Goal: Information Seeking & Learning: Learn about a topic

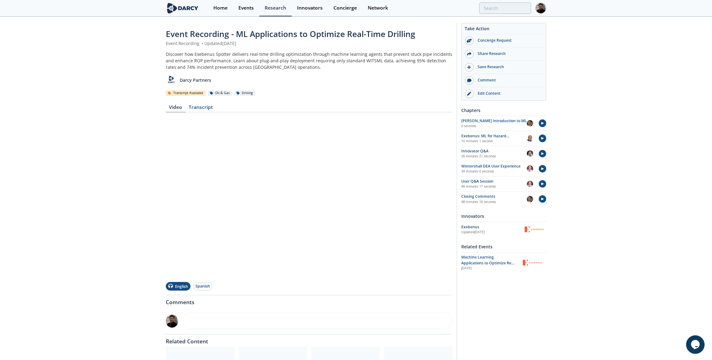
click at [144, 210] on div "Event Recording - ML Applications to Optimize Real-Time Drilling Event Recordin…" at bounding box center [356, 223] width 712 height 412
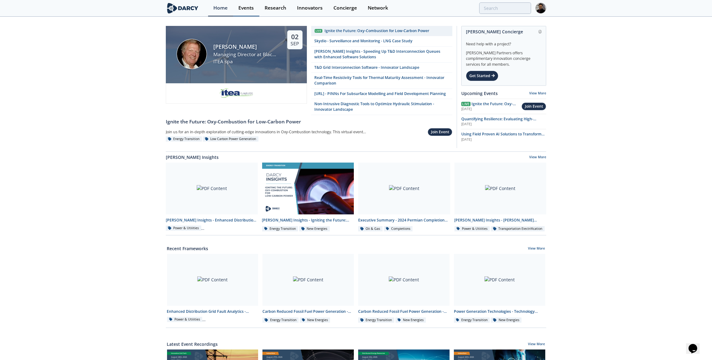
click at [250, 10] on div "Events" at bounding box center [245, 8] width 15 height 5
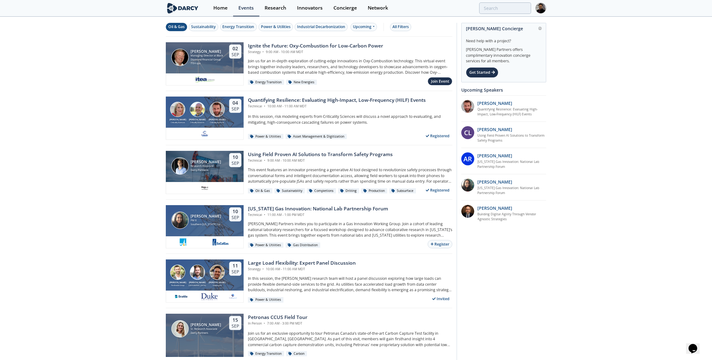
click at [171, 25] on div "Oil & Gas" at bounding box center [176, 27] width 16 height 6
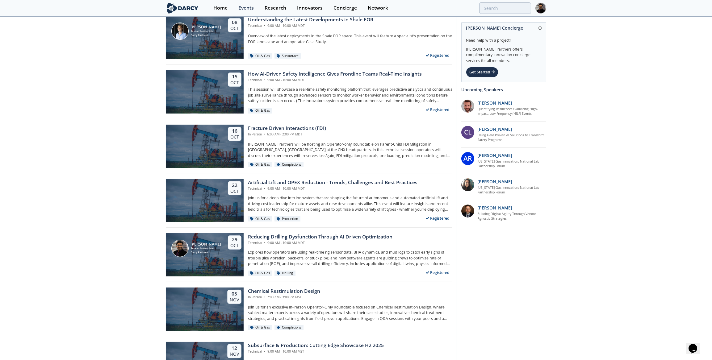
scroll to position [281, 0]
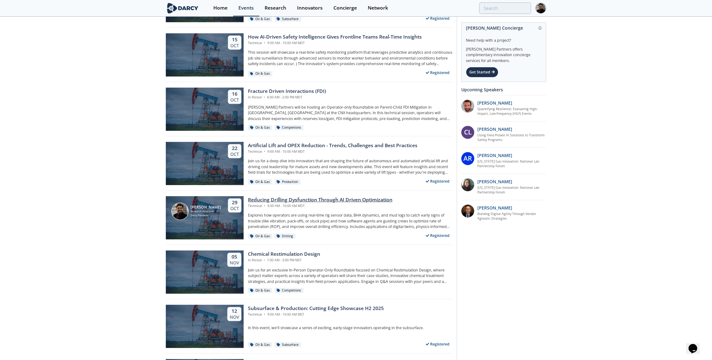
click at [207, 215] on div "Darcy Partners" at bounding box center [206, 216] width 31 height 4
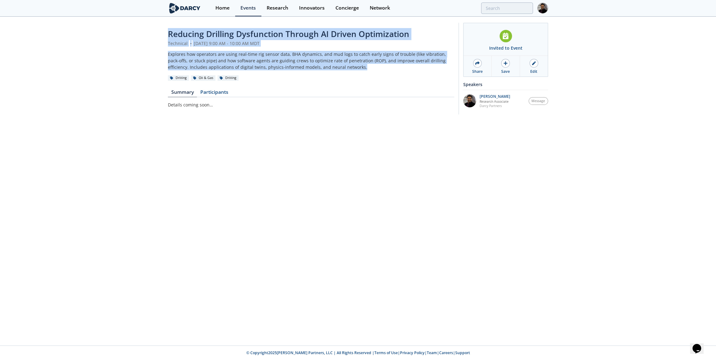
drag, startPoint x: 345, startPoint y: 69, endPoint x: 157, endPoint y: 32, distance: 191.2
click at [157, 32] on div "Reducing Drilling Dysfunction Through AI Driven Optimization Technical • Octobe…" at bounding box center [358, 70] width 716 height 106
copy header "Reducing Drilling Dysfunction Through AI Driven Optimization Technical • Octobe…"
click at [531, 71] on div "Edit" at bounding box center [534, 72] width 7 height 6
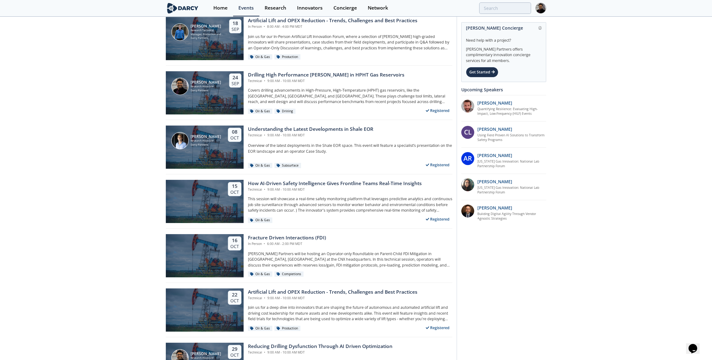
scroll to position [157, 0]
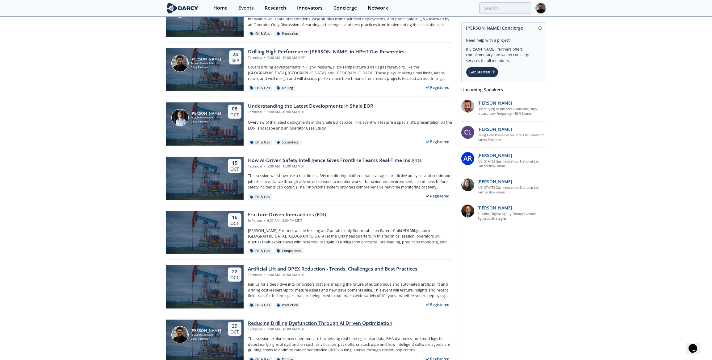
click at [250, 321] on div "Reducing Drilling Dysfunction Through AI Driven Optimization" at bounding box center [320, 323] width 145 height 7
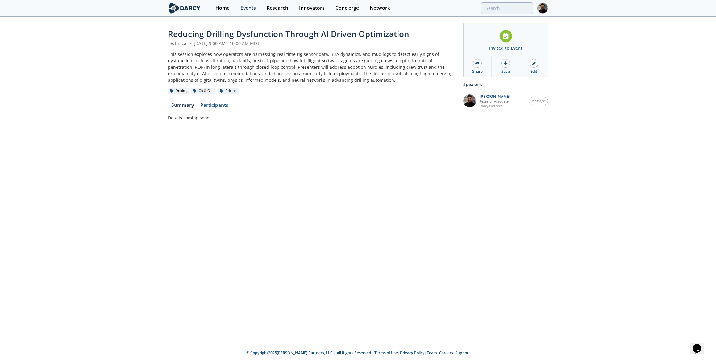
click at [194, 31] on span "Reducing Drilling Dysfunction Through AI Driven Optimization" at bounding box center [288, 33] width 241 height 11
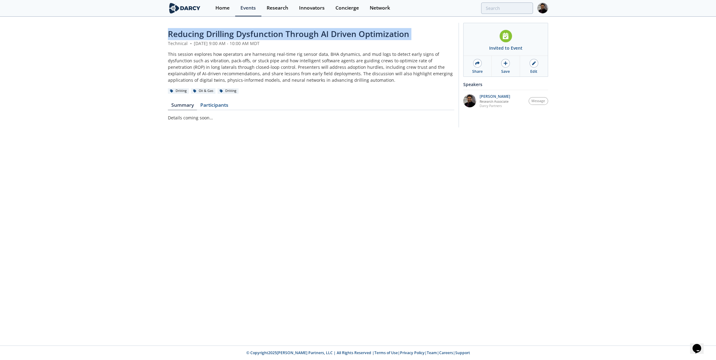
click at [194, 31] on span "Reducing Drilling Dysfunction Through AI Driven Optimization" at bounding box center [288, 33] width 241 height 11
copy header "Reducing Drilling Dysfunction Through AI Driven Optimization"
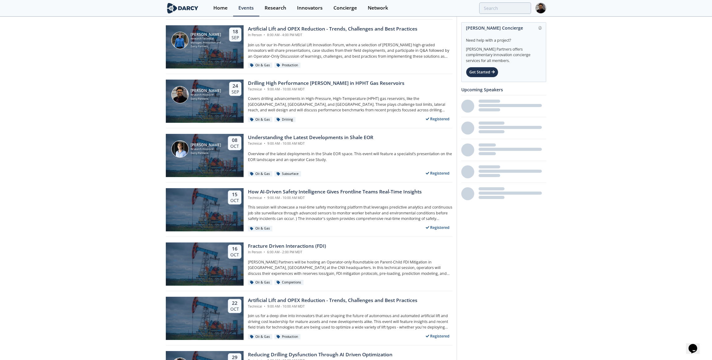
scroll to position [157, 0]
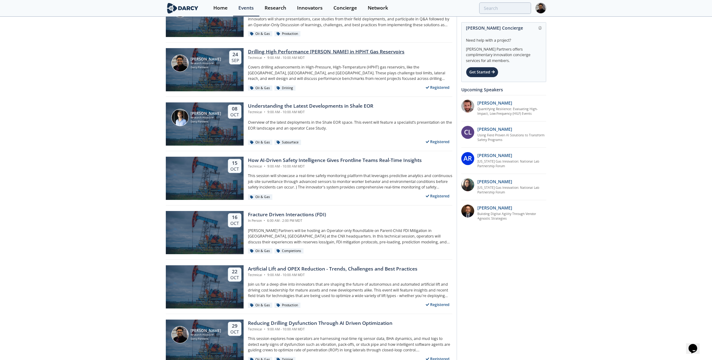
click at [297, 50] on div "Drilling High Performance Wells in HPHT Gas Reservoirs" at bounding box center [326, 51] width 157 height 7
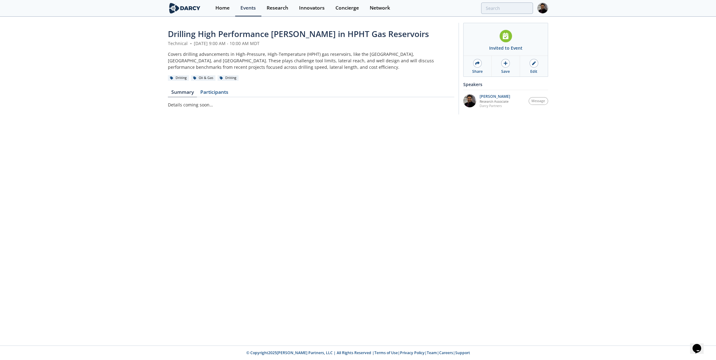
click at [239, 31] on span "Drilling High Performance Wells in HPHT Gas Reservoirs" at bounding box center [298, 33] width 261 height 11
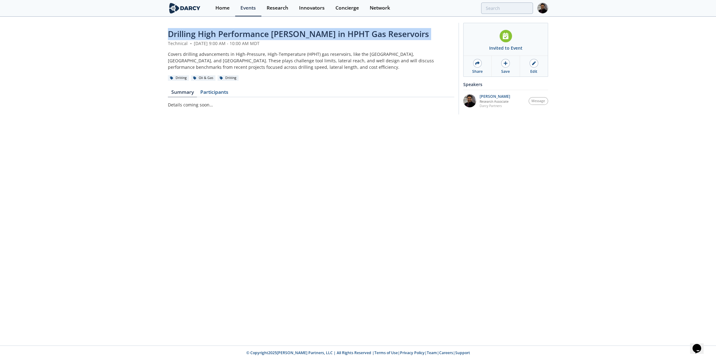
click at [239, 31] on span "Drilling High Performance Wells in HPHT Gas Reservoirs" at bounding box center [298, 33] width 261 height 11
copy header "Drilling High Performance Wells in HPHT Gas Reservoirs"
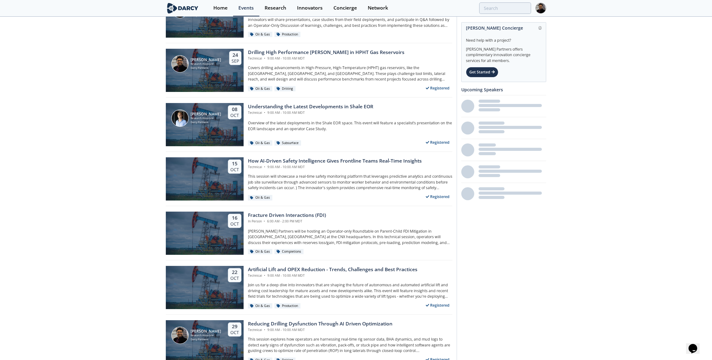
scroll to position [157, 0]
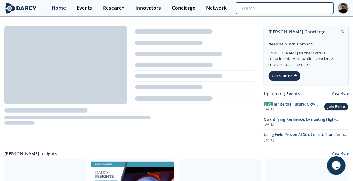
click at [293, 6] on input "search" at bounding box center [284, 7] width 97 height 11
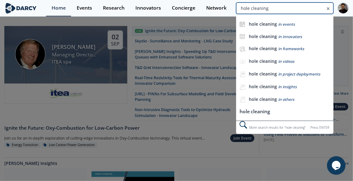
type input "hole cleaning"
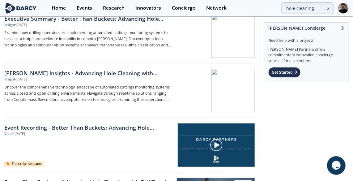
scroll to position [28, 0]
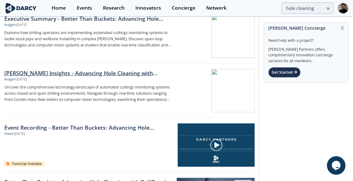
click at [120, 73] on div "Darcy Insights - Advancing Hole Cleaning with Automated Cuttings Monitoring" at bounding box center [88, 73] width 168 height 8
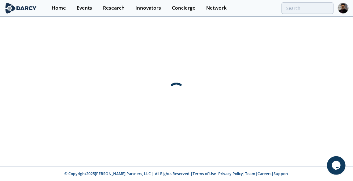
scroll to position [0, 0]
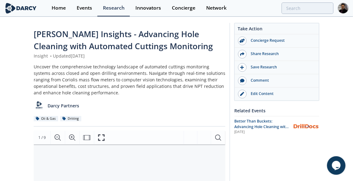
type input "hole cleaning"
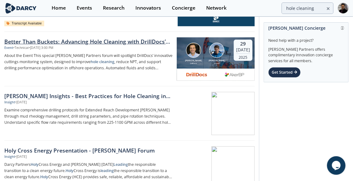
scroll to position [168, 0]
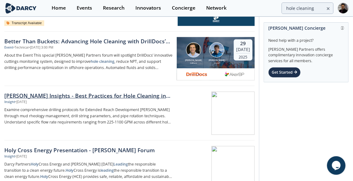
click at [78, 98] on div "Darcy Insights - Best Practices for Hole Cleaning in Extended Reach Development…" at bounding box center [88, 95] width 168 height 8
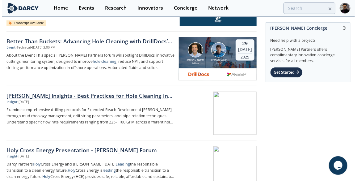
scroll to position [0, 0]
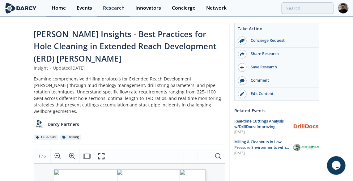
type input "hole cleaning"
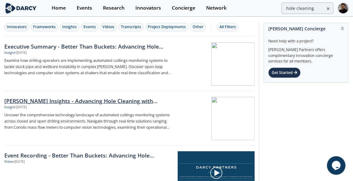
click at [95, 99] on div "Darcy Insights - Advancing Hole Cleaning with Automated Cuttings Monitoring" at bounding box center [88, 101] width 168 height 8
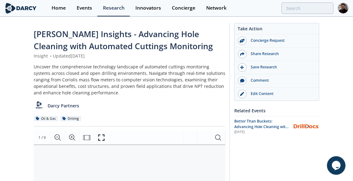
scroll to position [56, 0]
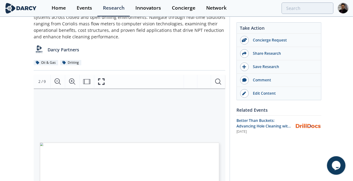
type input "hole cleaning"
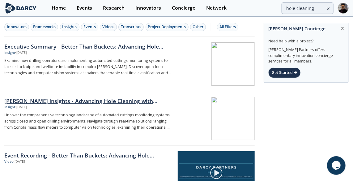
click at [114, 102] on div "Darcy Insights - Advancing Hole Cleaning with Automated Cuttings Monitoring" at bounding box center [88, 101] width 168 height 8
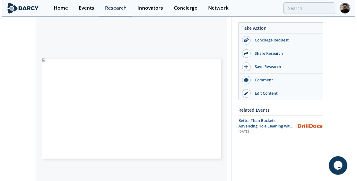
scroll to position [84, 0]
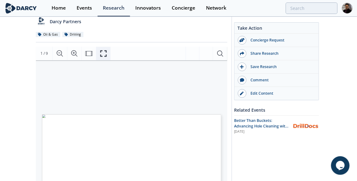
click at [103, 50] on icon "Fullscreen" at bounding box center [103, 53] width 7 height 7
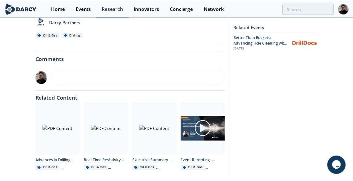
scroll to position [0, 0]
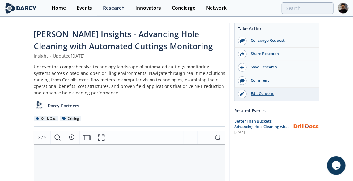
click at [263, 92] on div "Edit Content" at bounding box center [280, 94] width 69 height 6
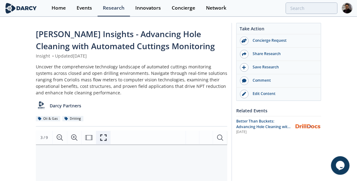
click at [100, 134] on icon "Fullscreen" at bounding box center [103, 137] width 7 height 7
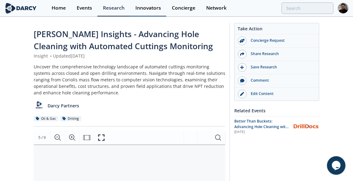
type input "hole cleaning"
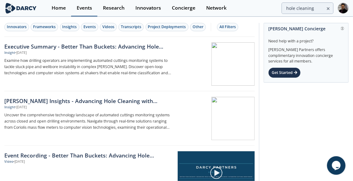
click at [77, 8] on div "Events" at bounding box center [84, 8] width 15 height 5
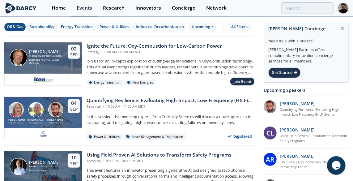
click at [20, 26] on div "Oil & Gas" at bounding box center [15, 27] width 16 height 6
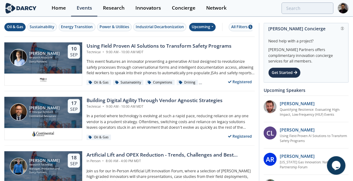
click at [201, 26] on div "Upcoming" at bounding box center [202, 27] width 27 height 8
click at [199, 46] on div "Past" at bounding box center [209, 47] width 38 height 10
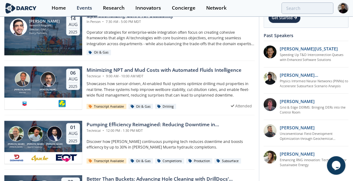
scroll to position [196, 0]
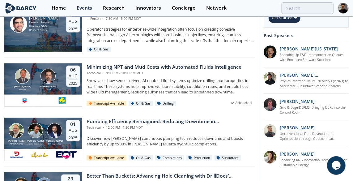
click at [49, 66] on div "Victor Saet Absmart Brahim Ghrissi Chevron 06 Aug 2025" at bounding box center [43, 78] width 78 height 31
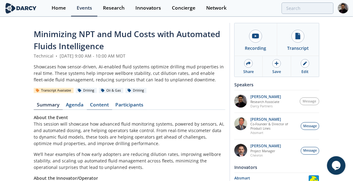
click at [94, 105] on link "Content" at bounding box center [99, 105] width 25 height 7
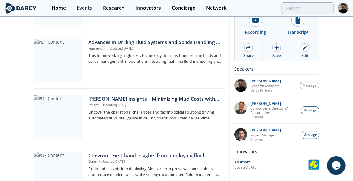
scroll to position [308, 0]
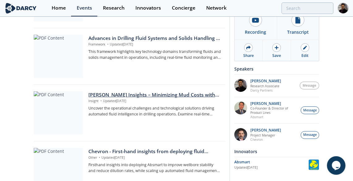
click at [73, 110] on div at bounding box center [58, 112] width 49 height 43
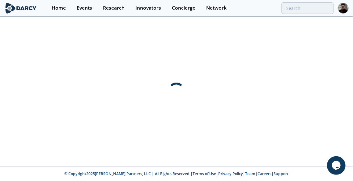
scroll to position [0, 0]
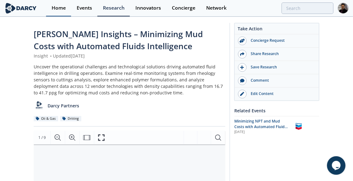
click at [64, 8] on div "Home" at bounding box center [59, 8] width 14 height 5
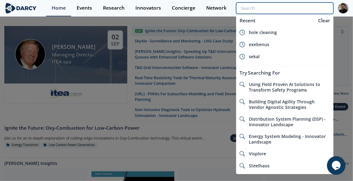
click at [293, 8] on input "search" at bounding box center [284, 7] width 97 height 11
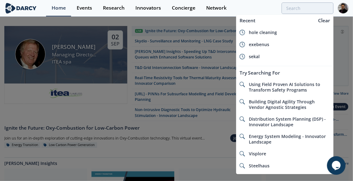
click at [264, 25] on div "Recent" at bounding box center [275, 20] width 79 height 11
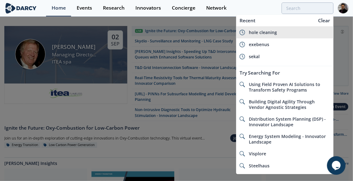
click at [267, 29] on span "hole cleaning" at bounding box center [263, 32] width 28 height 6
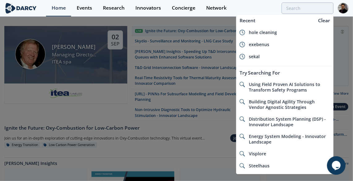
type input "hole cleaning"
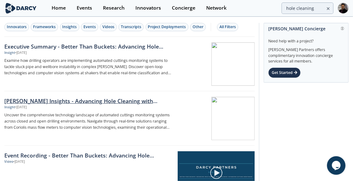
click at [96, 98] on div "Darcy Insights - Advancing Hole Cleaning with Automated Cuttings Monitoring" at bounding box center [88, 101] width 168 height 8
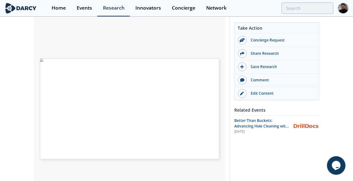
scroll to position [140, 0]
click at [254, 93] on div "Edit Content" at bounding box center [280, 93] width 69 height 6
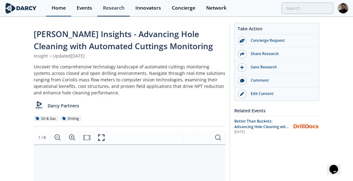
type input "hole cleaning"
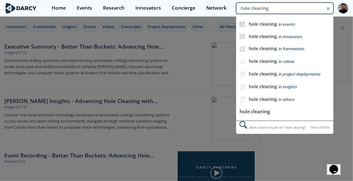
click at [300, 6] on input "hole cleaning" at bounding box center [284, 7] width 97 height 11
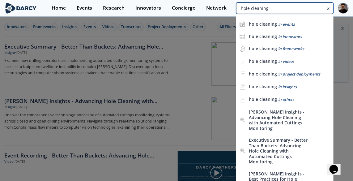
click at [274, 8] on input "hole cleaning" at bounding box center [284, 7] width 97 height 11
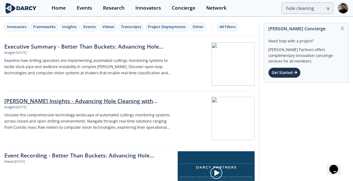
click at [76, 102] on div "Darcy Insights - Advancing Hole Cleaning with Automated Cuttings Monitoring" at bounding box center [88, 101] width 168 height 8
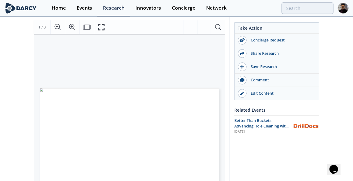
scroll to position [112, 0]
type input "hole cleaning"
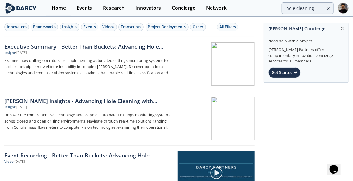
click at [57, 10] on div "Home" at bounding box center [59, 8] width 14 height 5
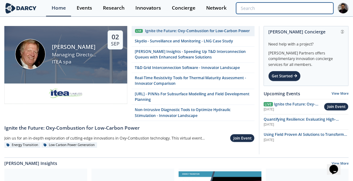
click at [305, 7] on input "search" at bounding box center [284, 7] width 97 height 11
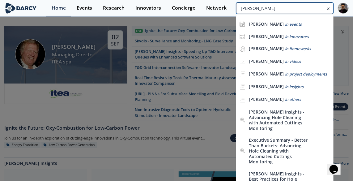
type input "duvernay"
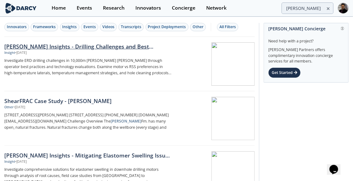
click at [157, 52] on div "Insight • Jun 5, 2025" at bounding box center [88, 52] width 168 height 5
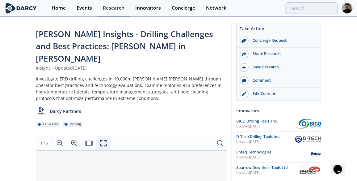
click at [101, 139] on icon "Fullscreen" at bounding box center [103, 142] width 7 height 7
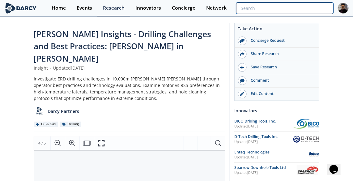
click at [304, 8] on input "search" at bounding box center [284, 7] width 97 height 11
paste input "downhole circulation sub for hole cleaning"
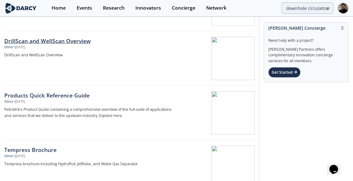
scroll to position [140, 0]
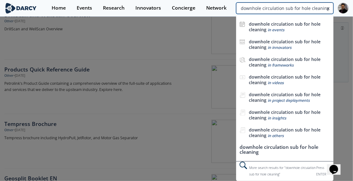
click at [299, 3] on input "downhole circulation sub for hole cleaning" at bounding box center [284, 7] width 97 height 11
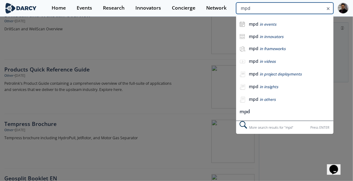
type input "mpd"
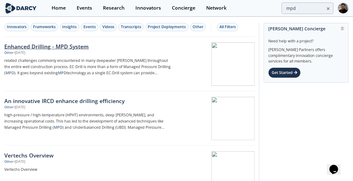
click at [78, 48] on div "Enhanced Drilling - MPD System" at bounding box center [88, 46] width 168 height 8
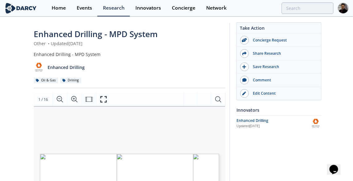
scroll to position [112, 0]
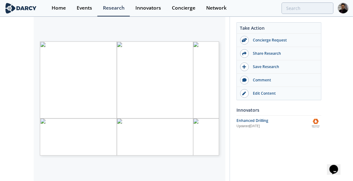
click at [256, 119] on div "Enhanced Drilling" at bounding box center [273, 121] width 74 height 6
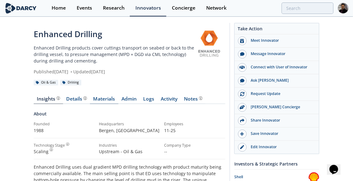
click at [107, 96] on link "Materials" at bounding box center [104, 99] width 28 height 7
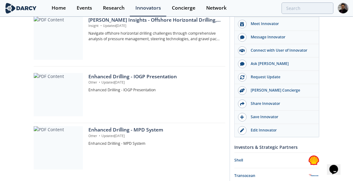
scroll to position [87, 0]
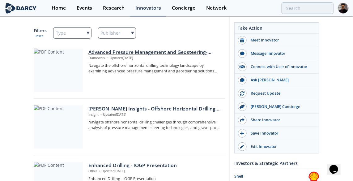
click at [98, 59] on p "Framework • Updated Feb 19, 2025" at bounding box center [154, 58] width 132 height 5
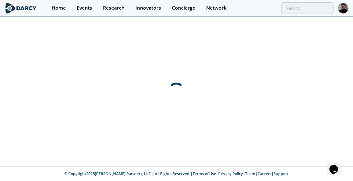
scroll to position [0, 0]
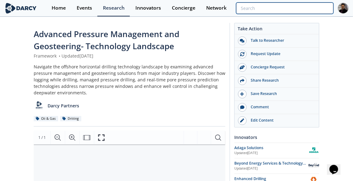
click at [291, 10] on input "search" at bounding box center [284, 7] width 97 height 11
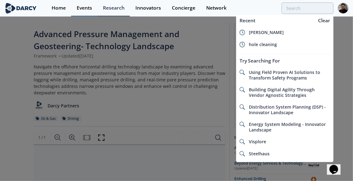
click at [75, 10] on link "Events" at bounding box center [84, 8] width 26 height 16
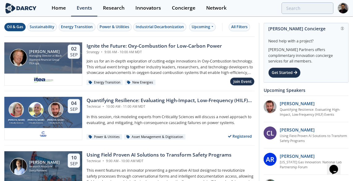
click at [20, 25] on div "Oil & Gas" at bounding box center [15, 27] width 16 height 6
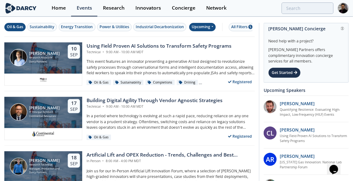
click at [207, 23] on div "Upcoming" at bounding box center [202, 27] width 27 height 8
click at [201, 47] on div "Past" at bounding box center [209, 47] width 38 height 10
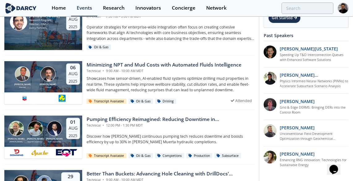
scroll to position [224, 0]
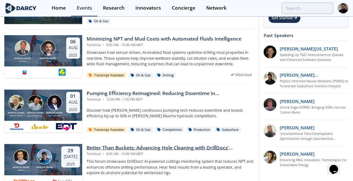
click at [64, 146] on div "Calvin Holt DrillDocs Jonas Bjørlo AkerBP 29 Jul 2025" at bounding box center [43, 159] width 78 height 31
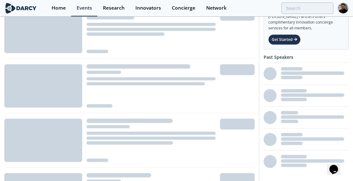
scroll to position [224, 0]
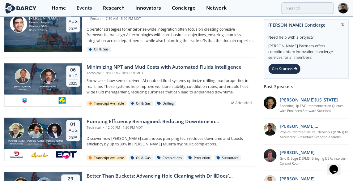
click at [66, 82] on div "Victor Saet Absmart Brahim Ghrissi Chevron 06 Aug 2025" at bounding box center [43, 78] width 78 height 31
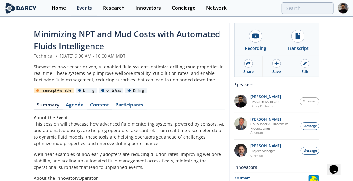
click at [97, 105] on link "Content" at bounding box center [99, 105] width 25 height 7
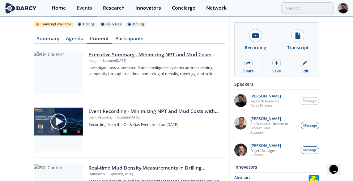
scroll to position [56, 0]
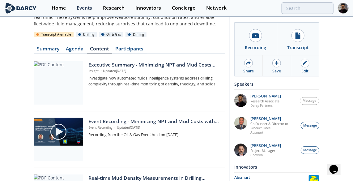
click at [75, 82] on div at bounding box center [58, 82] width 49 height 43
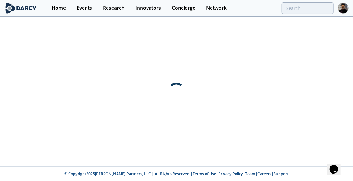
scroll to position [0, 0]
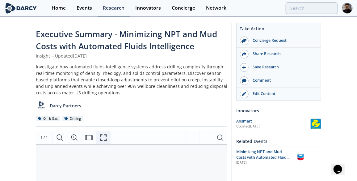
click at [101, 136] on icon "Fullscreen" at bounding box center [103, 137] width 7 height 7
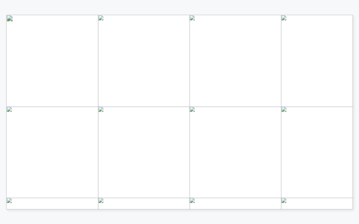
click at [123, 127] on span "Page 1" at bounding box center [326, 167] width 420 height 263
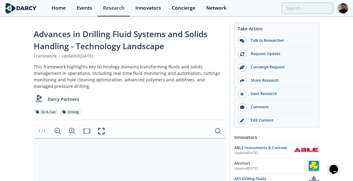
scroll to position [84, 0]
